Goal: Transaction & Acquisition: Purchase product/service

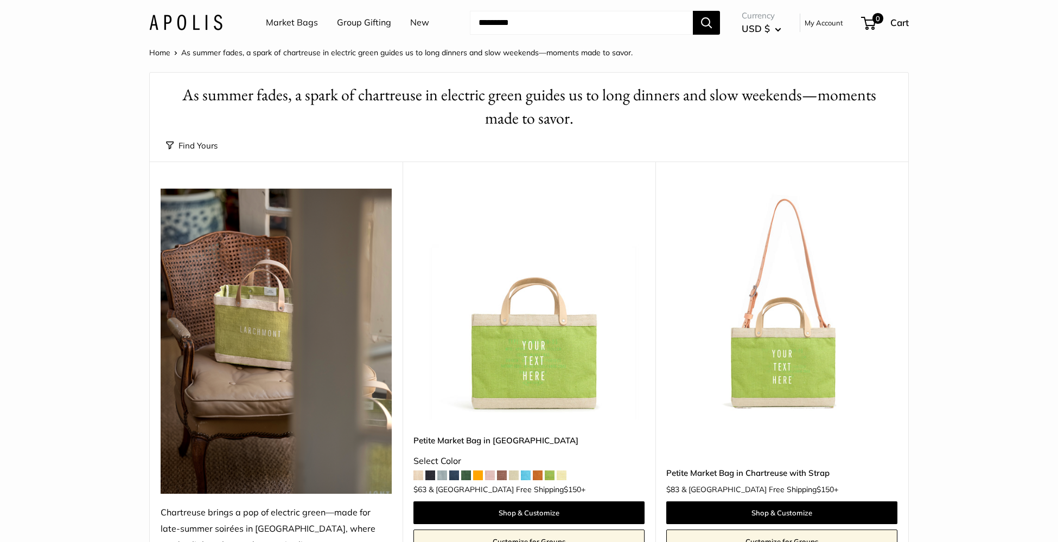
click at [282, 20] on link "Market Bags" at bounding box center [292, 23] width 52 height 16
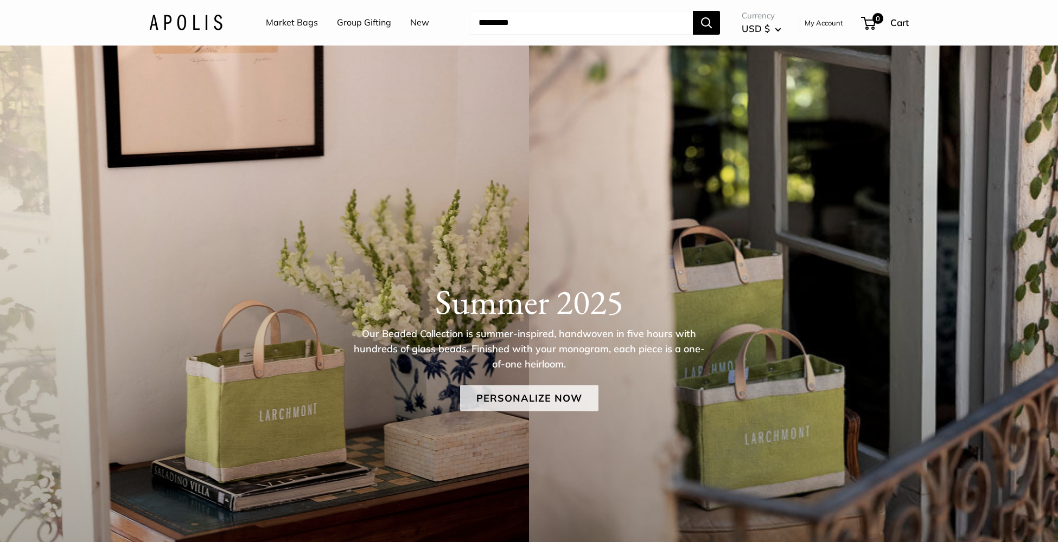
click at [548, 402] on link "Personalize Now" at bounding box center [529, 398] width 138 height 26
